Goal: Transaction & Acquisition: Obtain resource

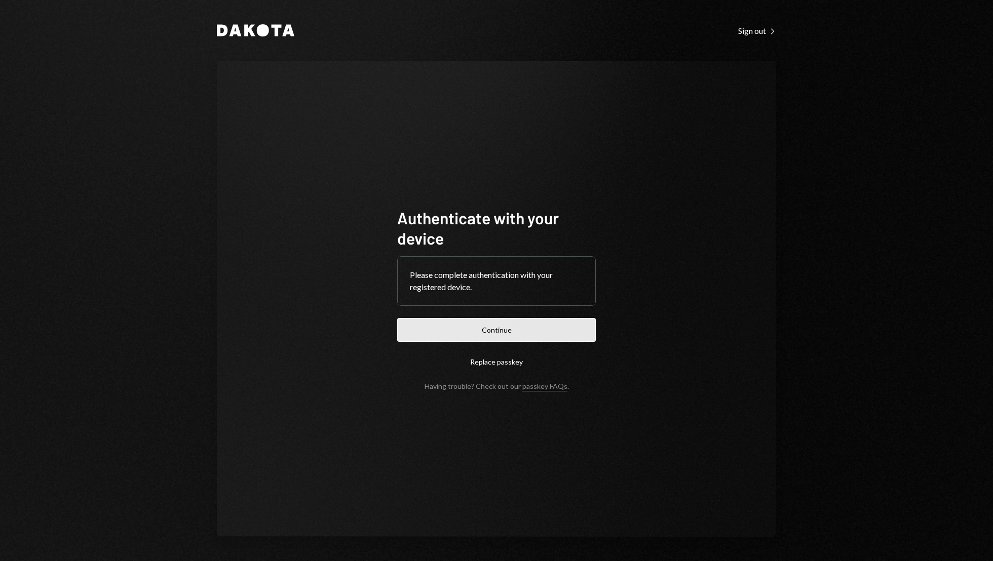
click at [563, 335] on button "Continue" at bounding box center [496, 330] width 199 height 24
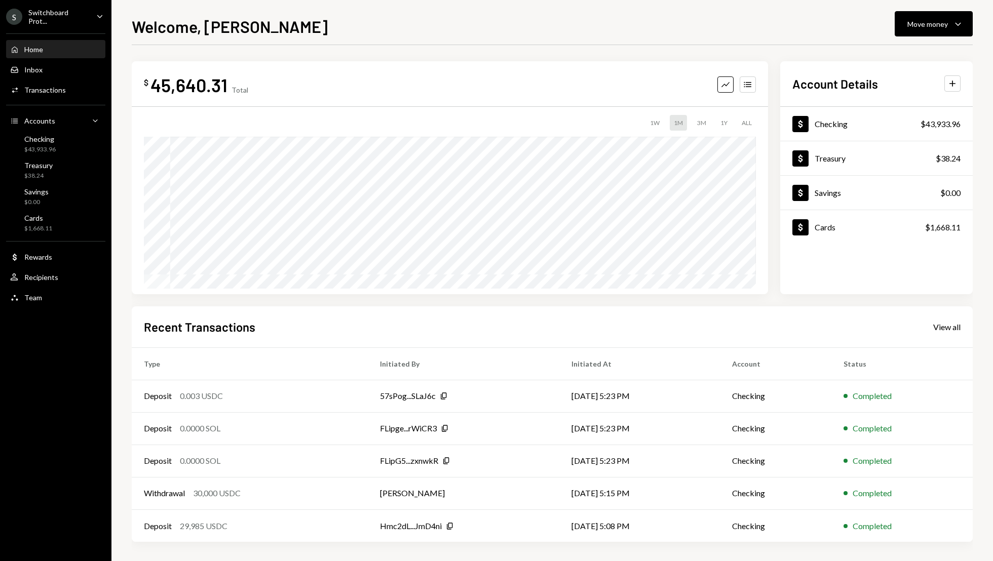
click at [98, 19] on icon "Caret Down" at bounding box center [99, 16] width 11 height 11
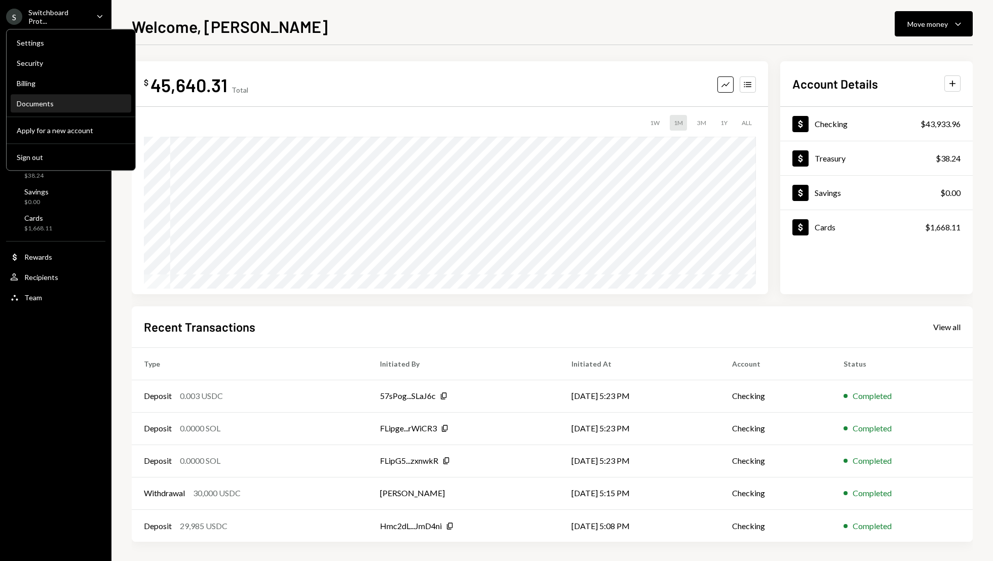
click at [70, 103] on div "Documents" at bounding box center [71, 103] width 108 height 9
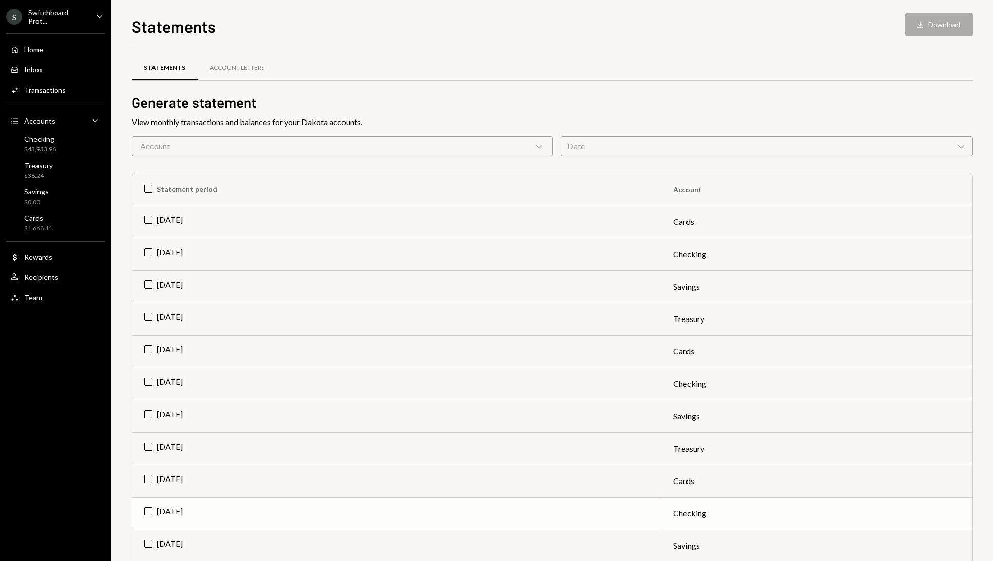
click at [147, 514] on td "[DATE]" at bounding box center [396, 514] width 529 height 32
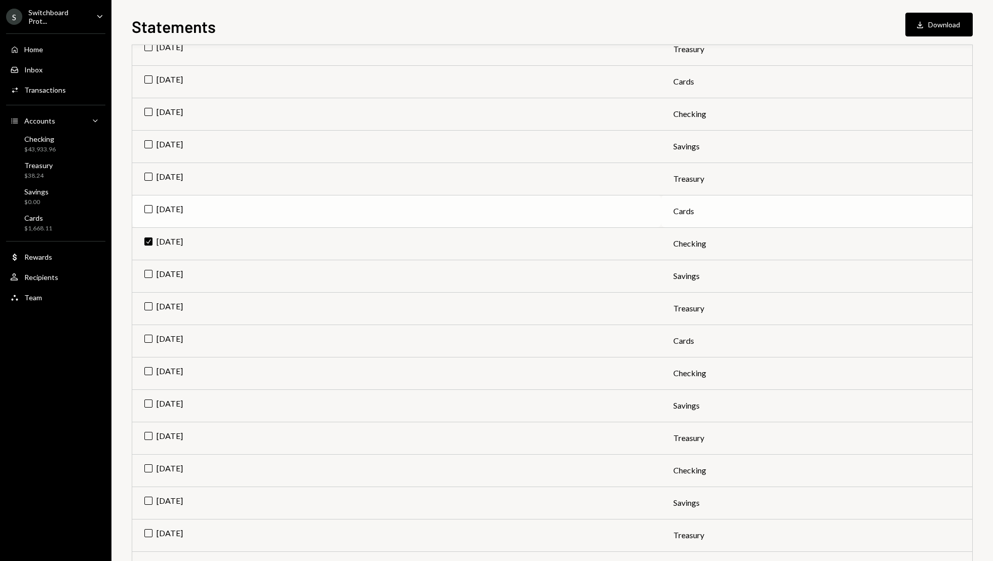
scroll to position [297, 0]
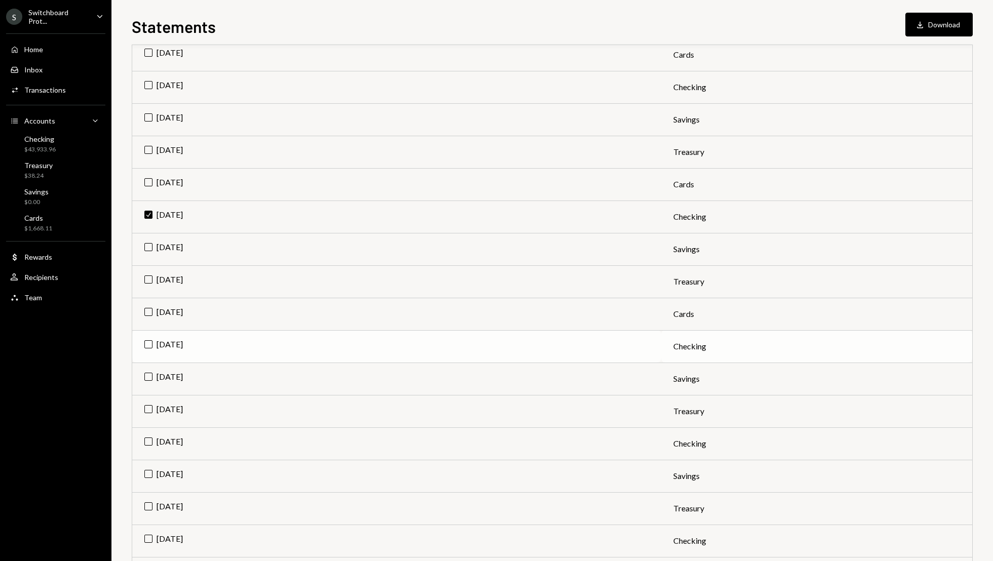
click at [147, 345] on td "[DATE]" at bounding box center [396, 346] width 529 height 32
click at [932, 23] on button "Download Download (2)" at bounding box center [934, 25] width 77 height 24
click at [42, 66] on div "Inbox Inbox" at bounding box center [55, 69] width 91 height 9
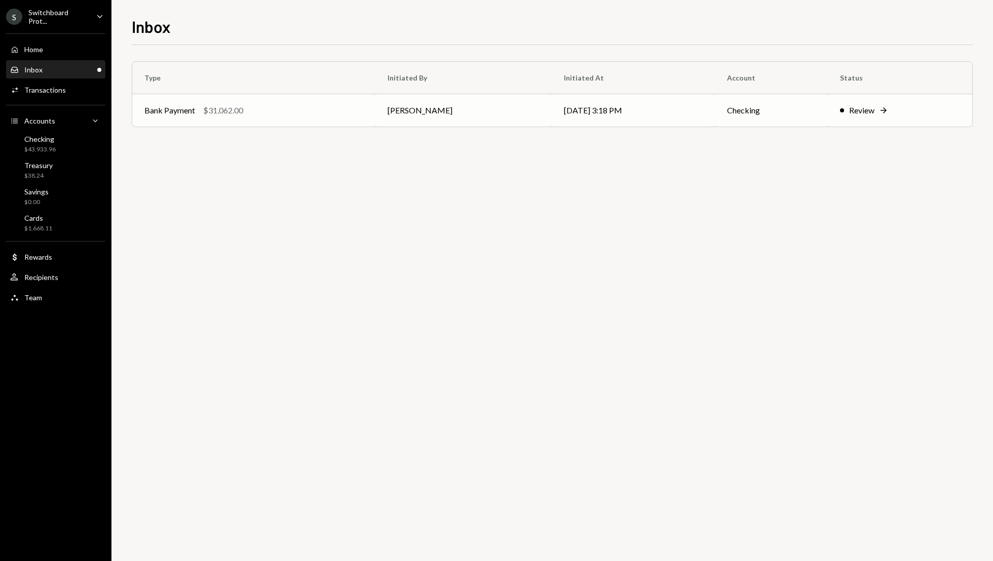
click at [857, 114] on div "Review" at bounding box center [861, 110] width 25 height 12
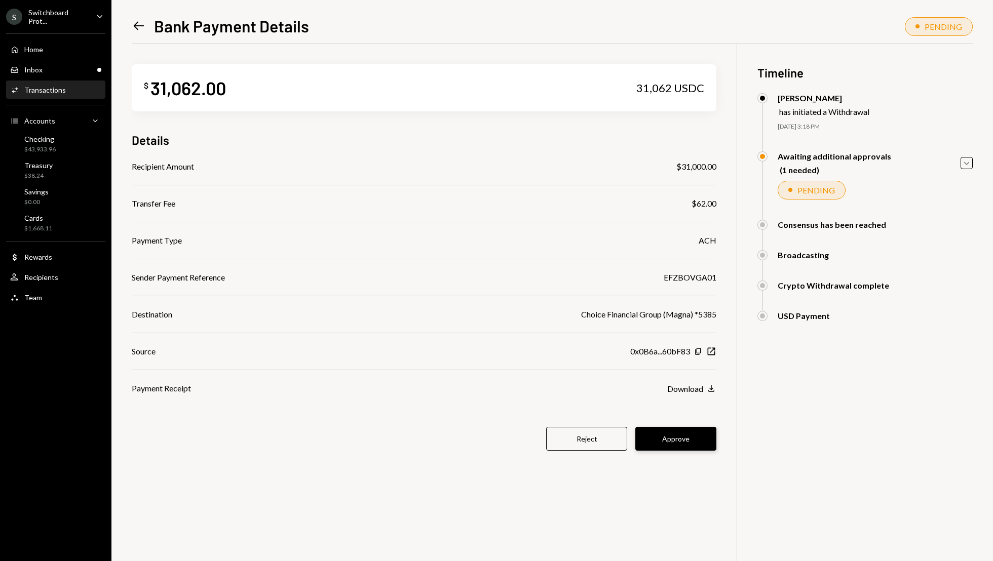
click at [680, 440] on button "Approve" at bounding box center [675, 439] width 81 height 24
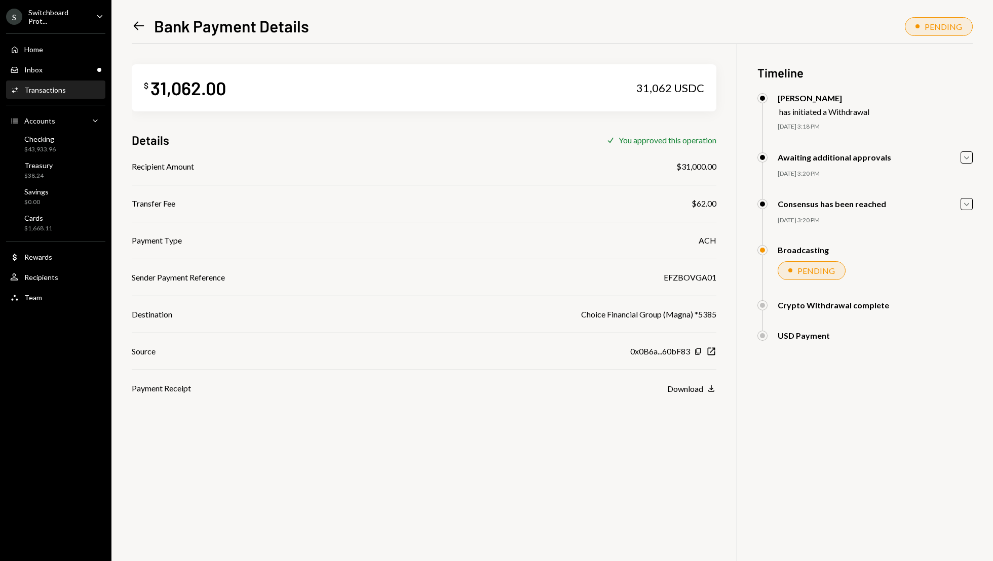
click at [651, 460] on div "$ 31,062.00 31,062 USDC Details Check You approved this operation Recipient Amo…" at bounding box center [552, 324] width 841 height 561
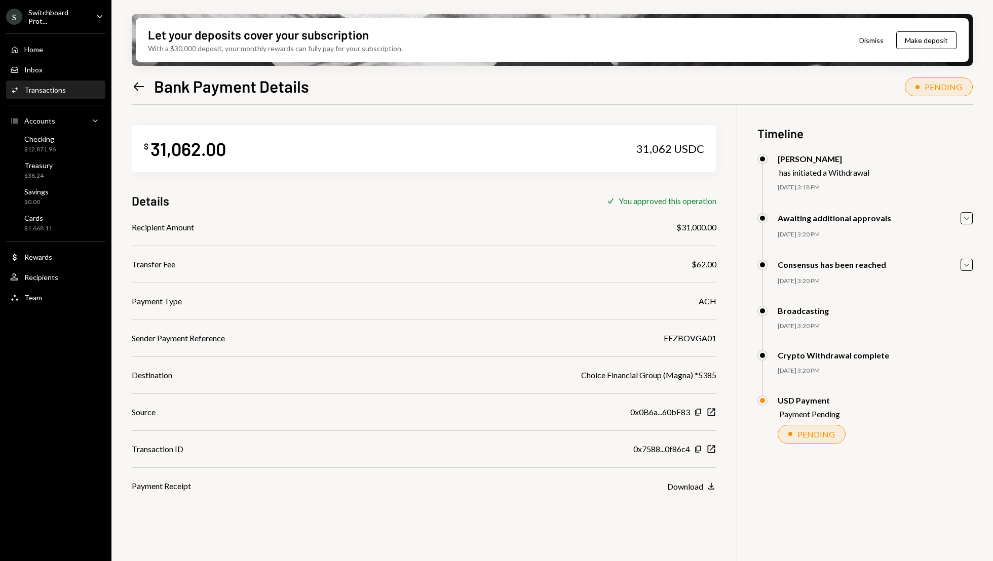
click at [574, 74] on div "Left Arrow Bank Payment Details PENDING" at bounding box center [552, 85] width 841 height 22
click at [921, 37] on button "Make deposit" at bounding box center [926, 40] width 60 height 18
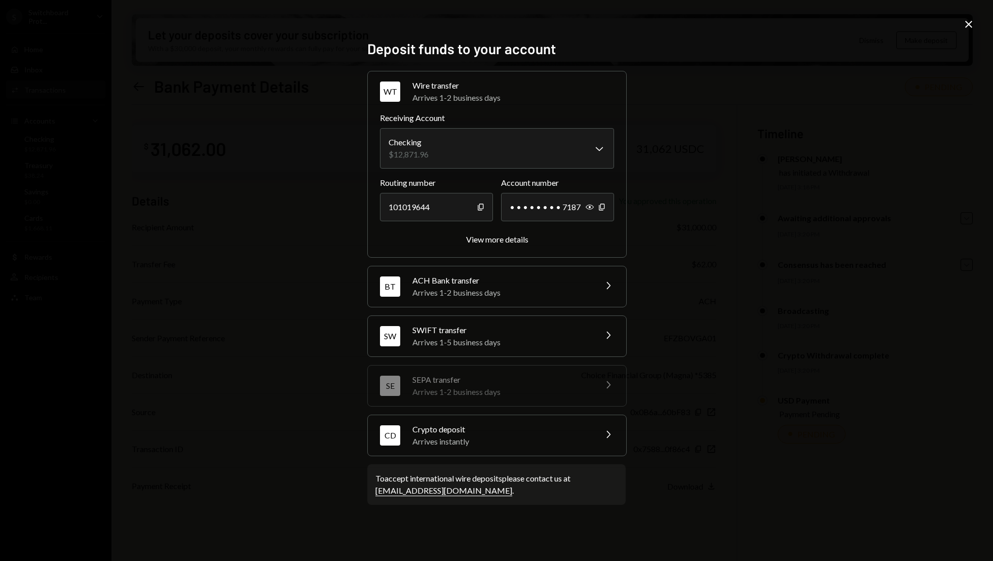
click at [967, 24] on icon "Close" at bounding box center [969, 24] width 12 height 12
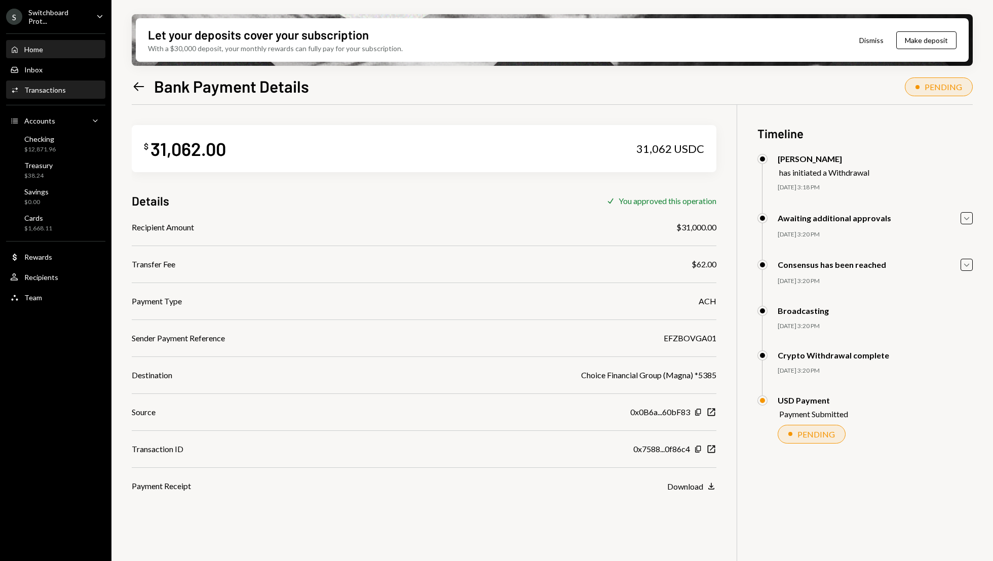
click at [58, 55] on div "Home Home" at bounding box center [55, 49] width 91 height 17
